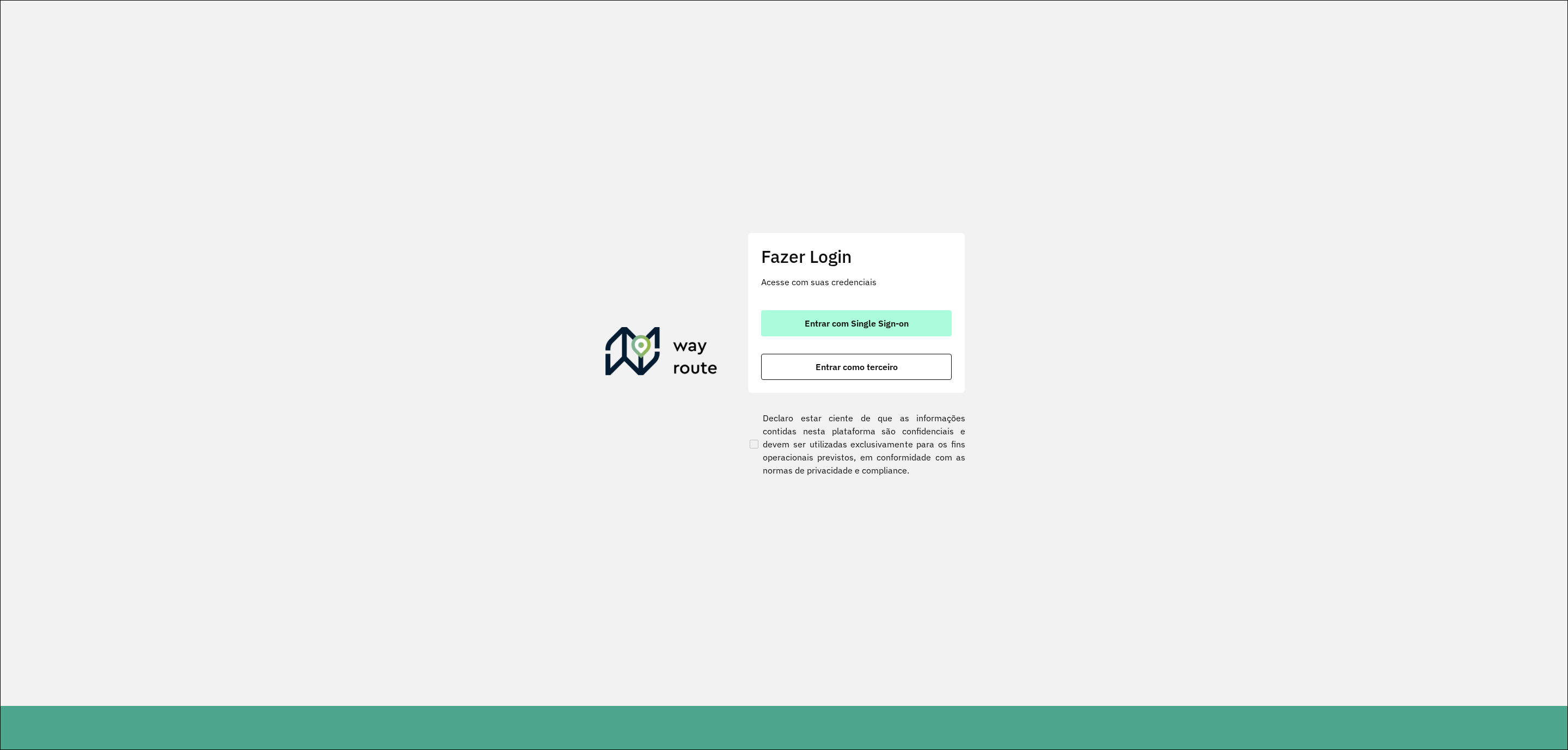
click at [851, 319] on span "Entrar com Single Sign-on" at bounding box center [857, 323] width 104 height 8
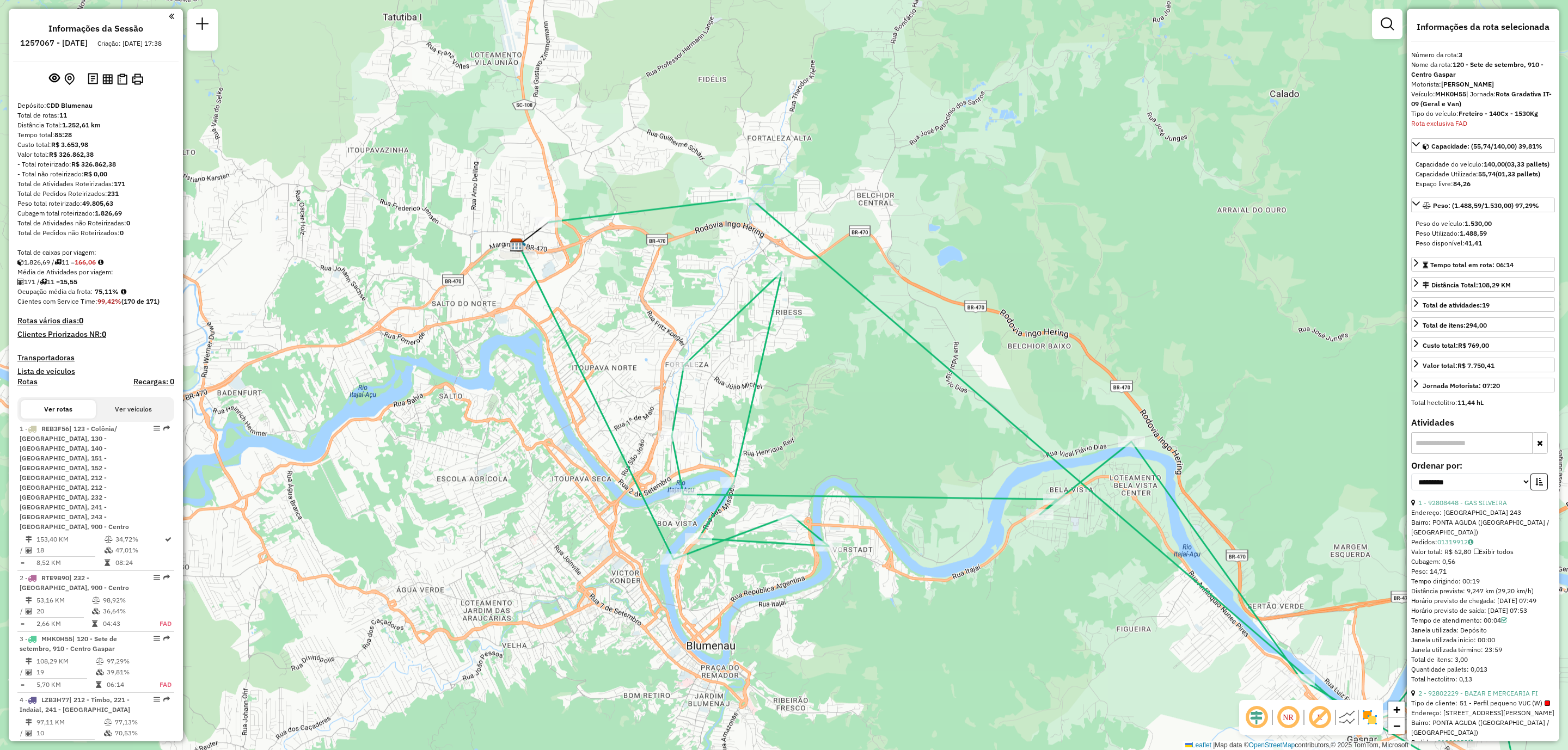
select select "**********"
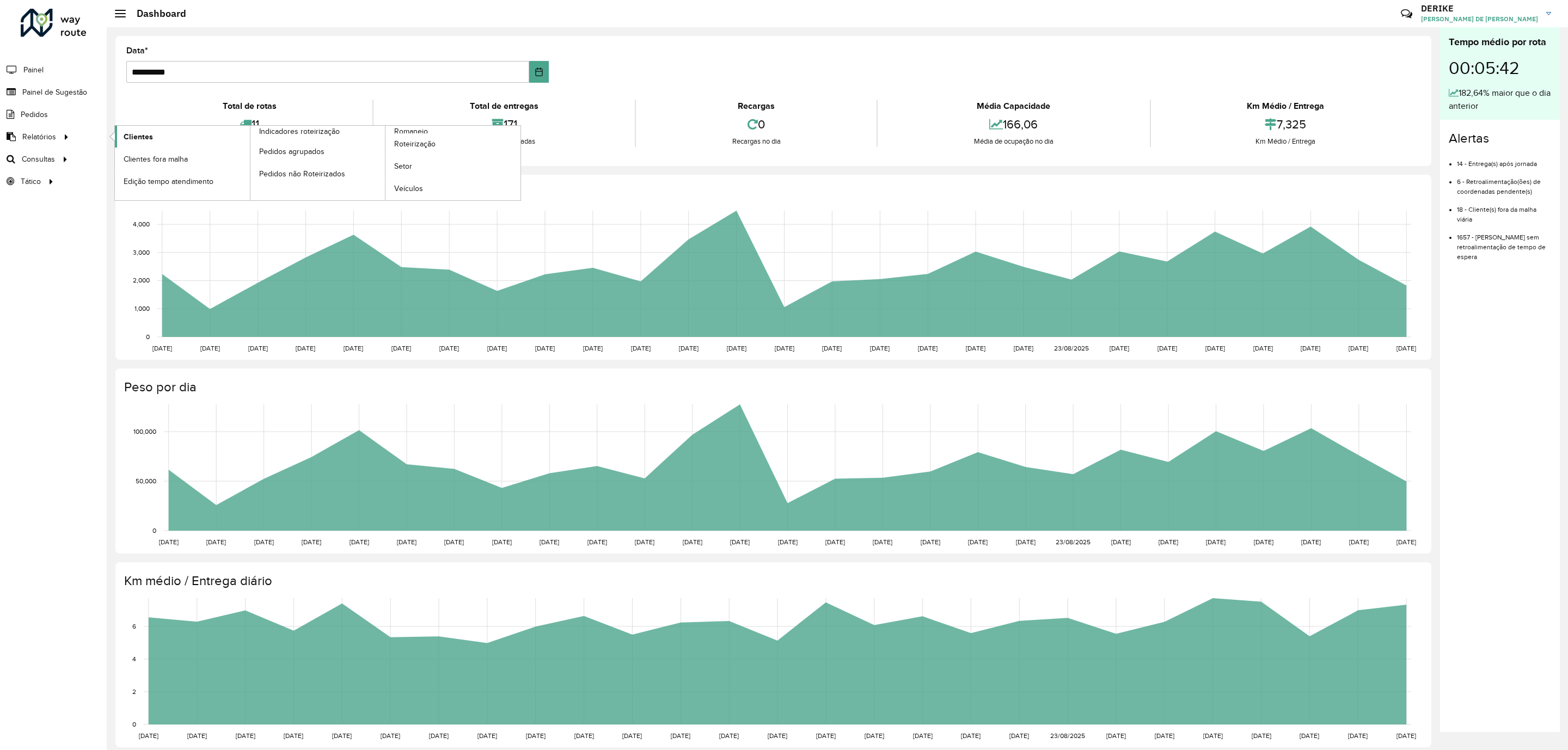
click at [140, 135] on span "Clientes" at bounding box center [138, 137] width 29 height 11
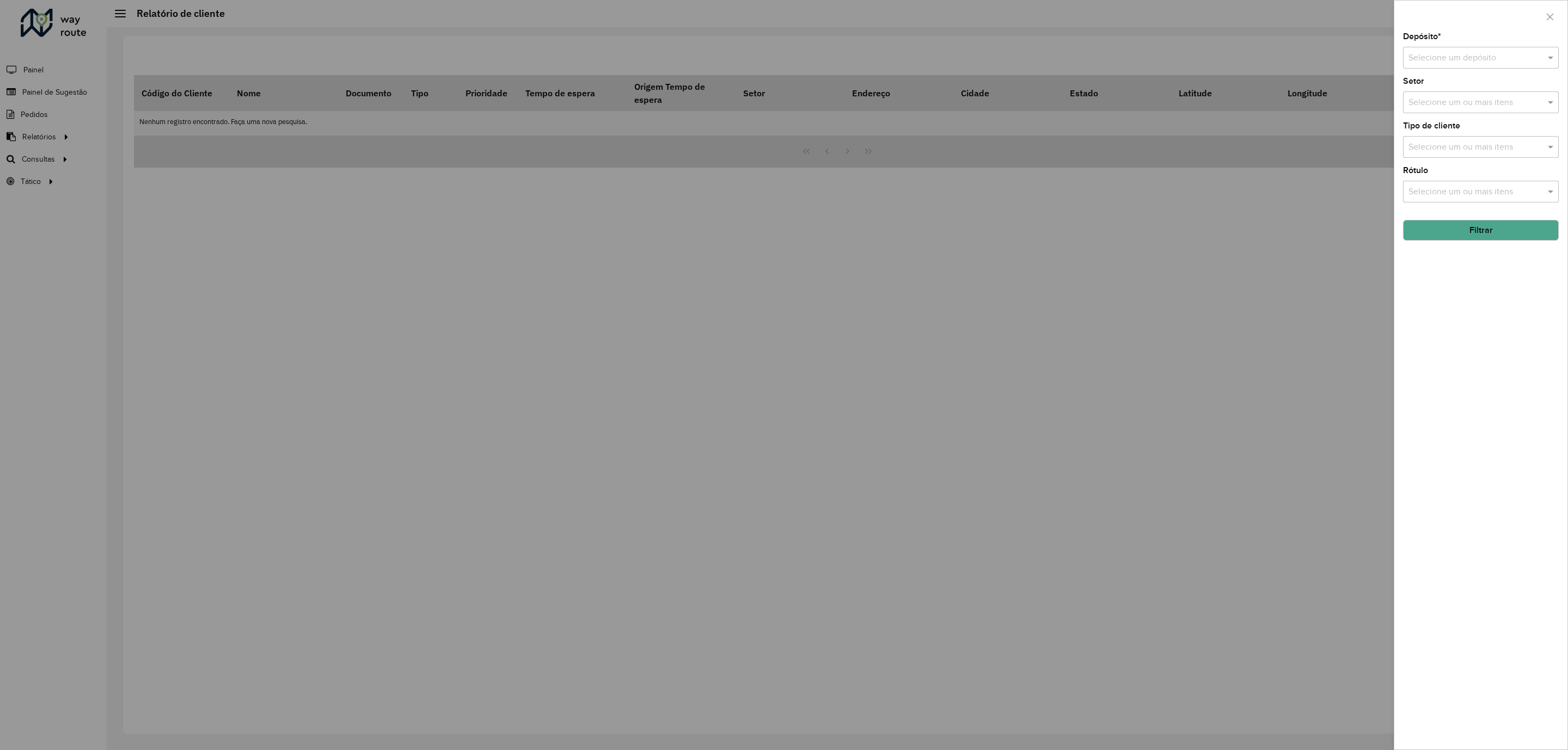
click at [1509, 52] on input "text" at bounding box center [1470, 58] width 123 height 13
click at [1453, 87] on span "CDD Blumenau" at bounding box center [1437, 89] width 59 height 9
click at [1483, 233] on button "Filtrar" at bounding box center [1481, 230] width 156 height 21
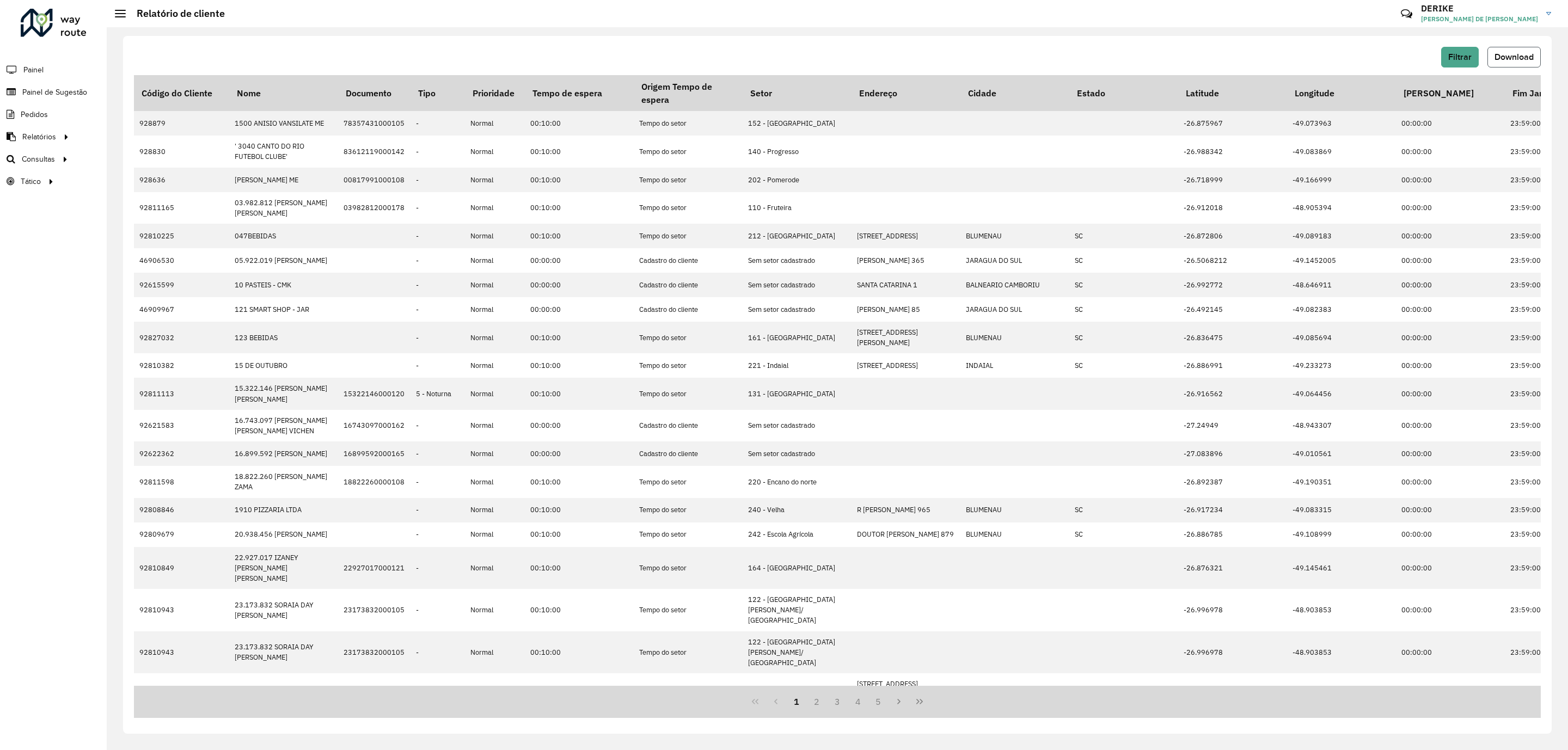
click at [1516, 54] on span "Download" at bounding box center [1514, 57] width 39 height 9
